Goal: Navigation & Orientation: Find specific page/section

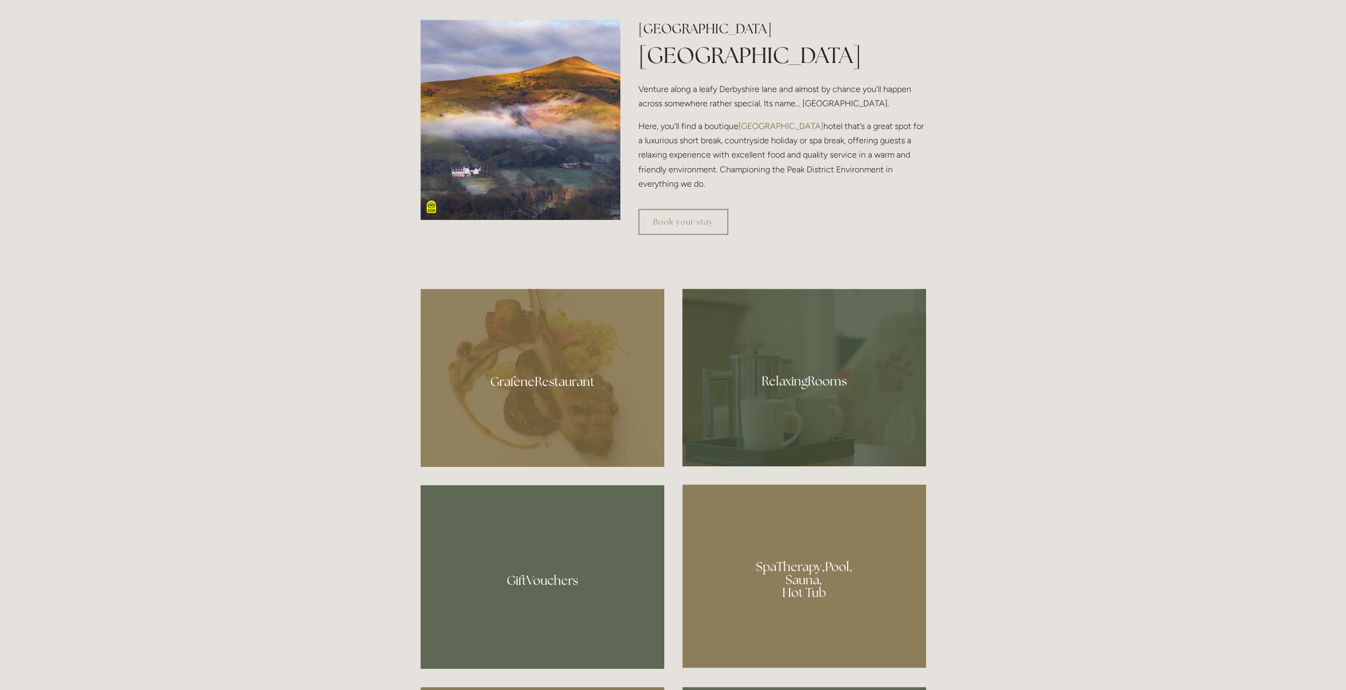
scroll to position [635, 0]
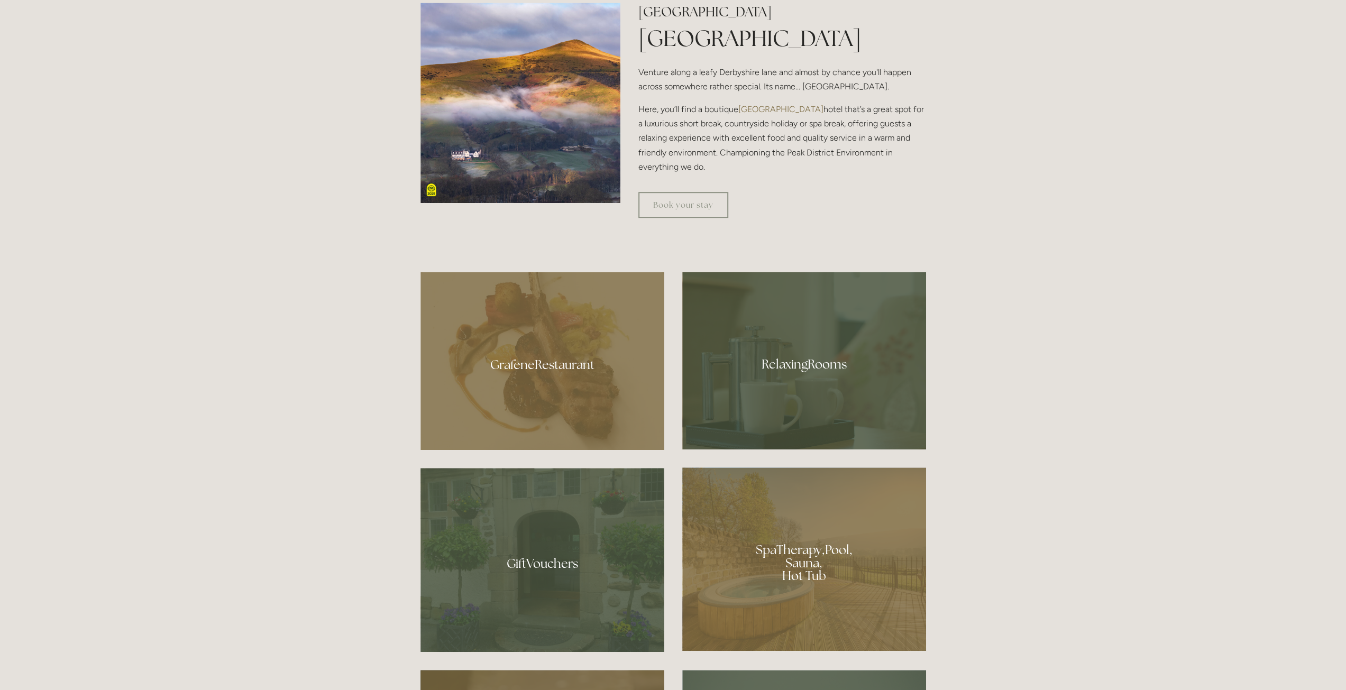
click at [800, 330] on div at bounding box center [804, 361] width 244 height 178
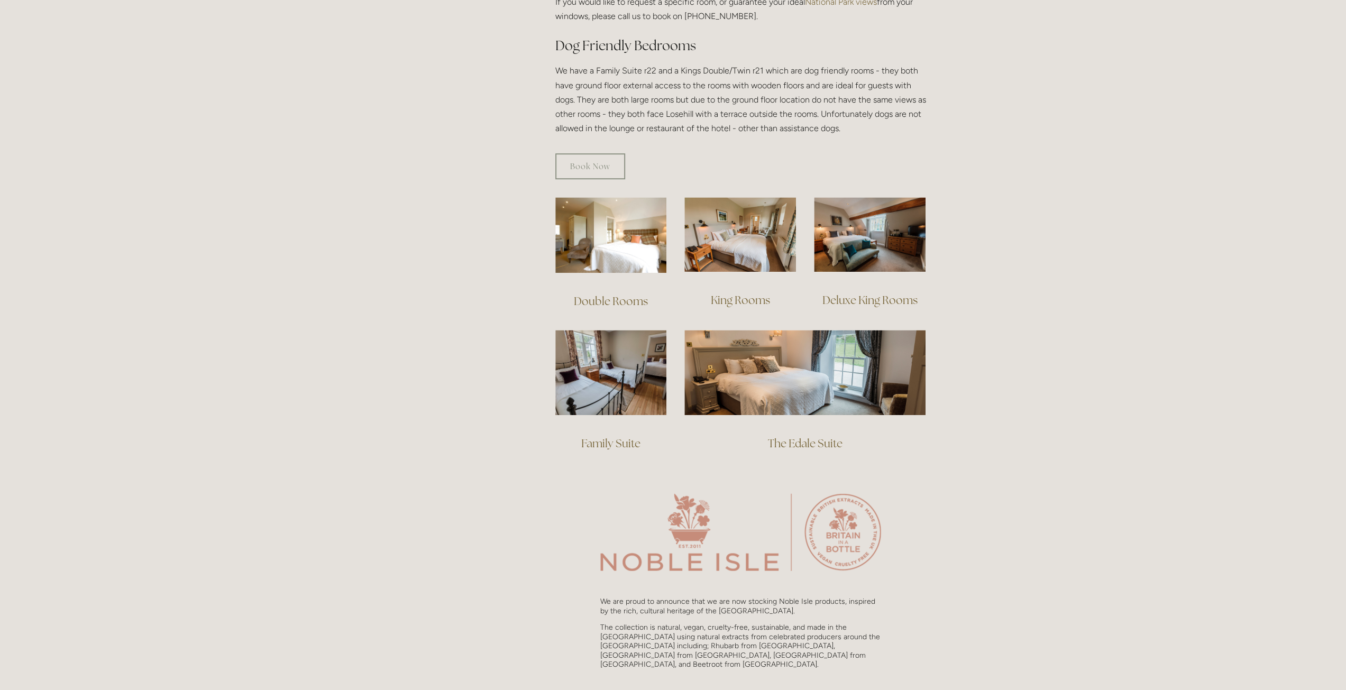
scroll to position [582, 0]
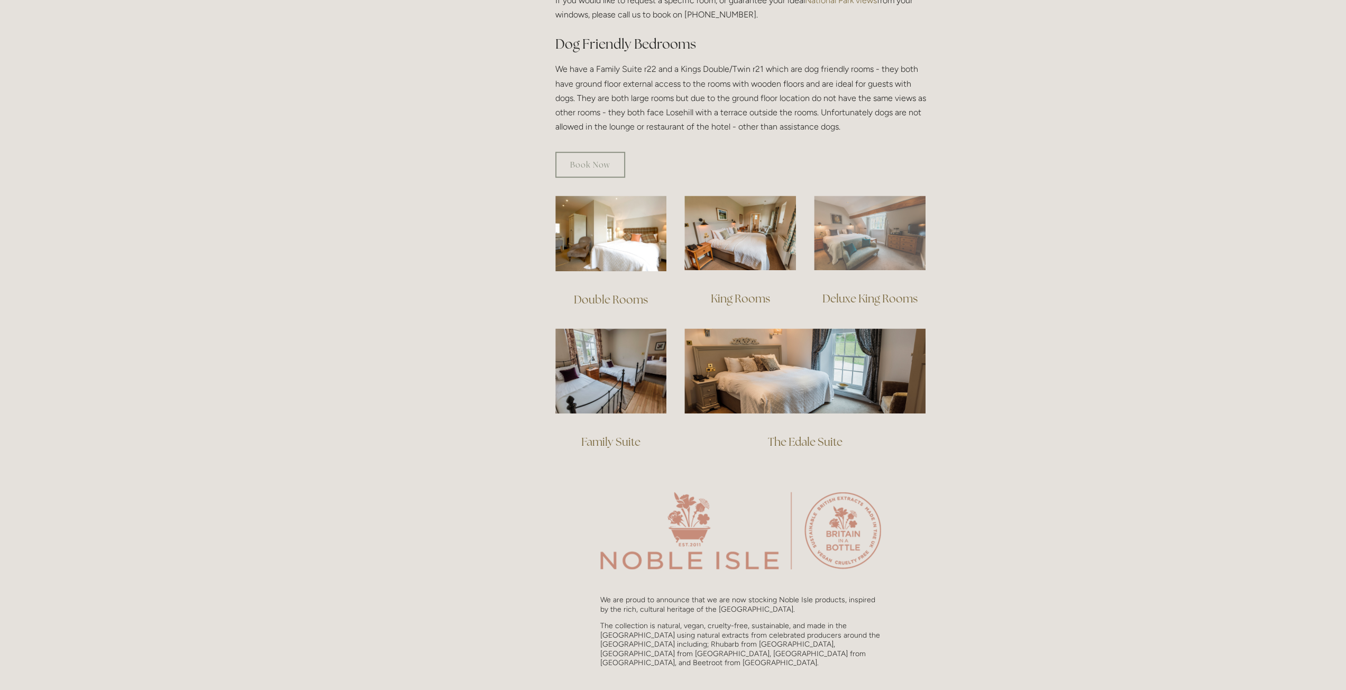
click at [869, 215] on img at bounding box center [870, 233] width 112 height 75
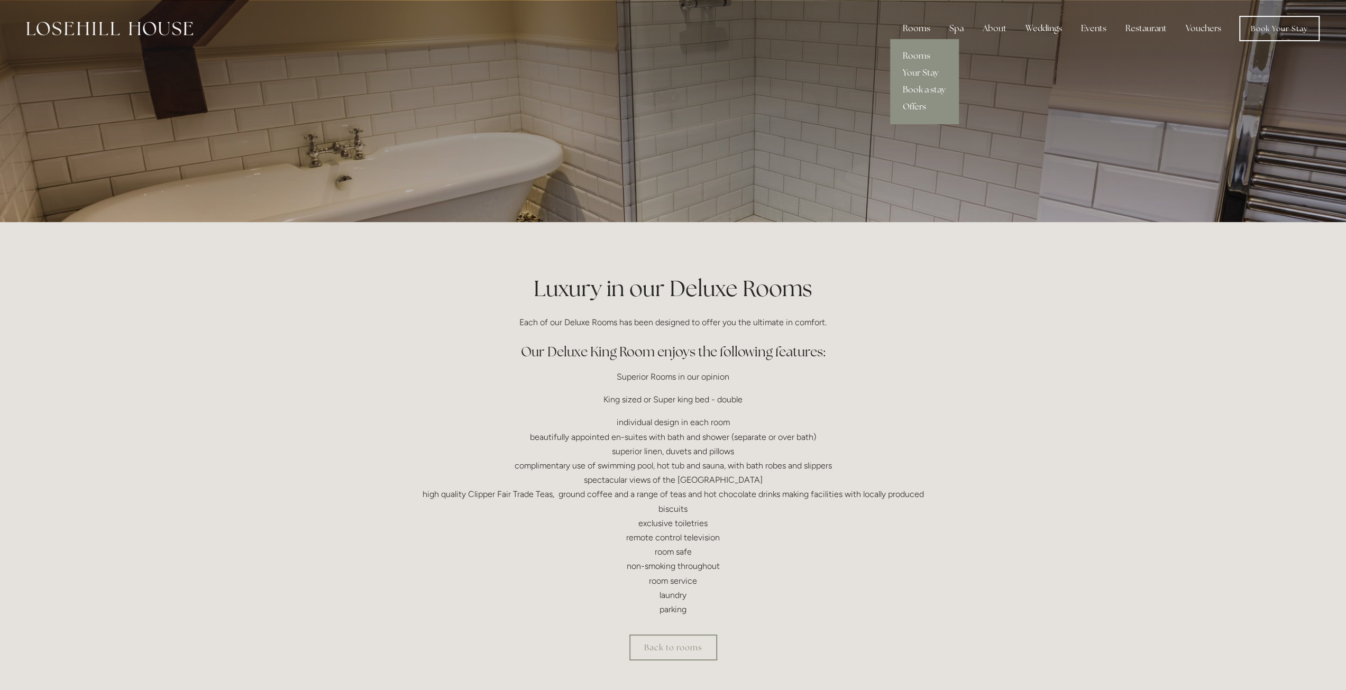
click at [919, 26] on div "Rooms" at bounding box center [916, 28] width 44 height 21
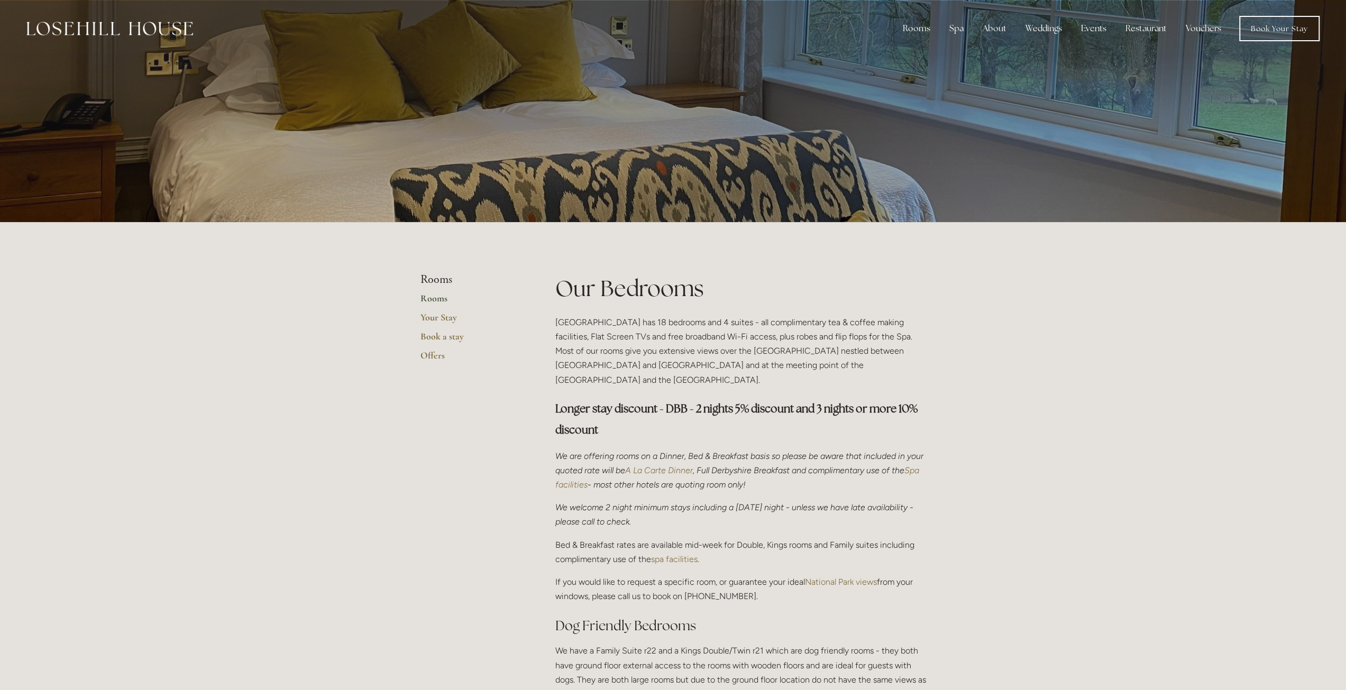
click at [112, 25] on img at bounding box center [109, 29] width 167 height 14
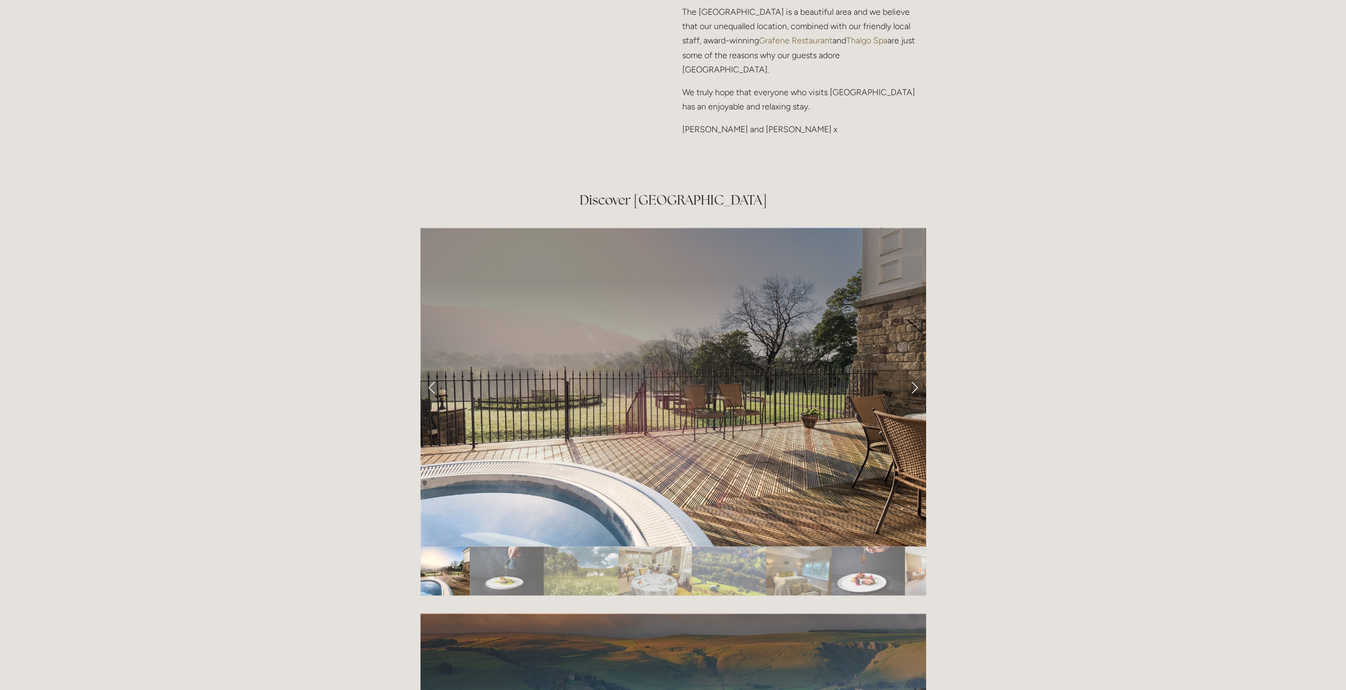
scroll to position [1746, 0]
